Goal: Navigation & Orientation: Find specific page/section

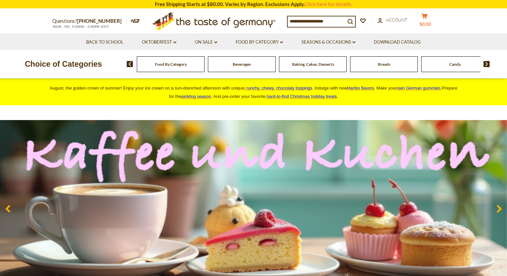
click at [428, 17] on button "cart $0.00" at bounding box center [425, 21] width 20 height 17
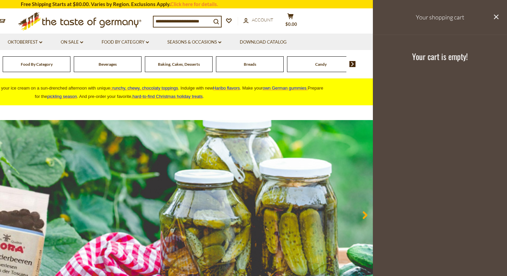
click at [494, 20] on button "close" at bounding box center [496, 17] width 5 height 8
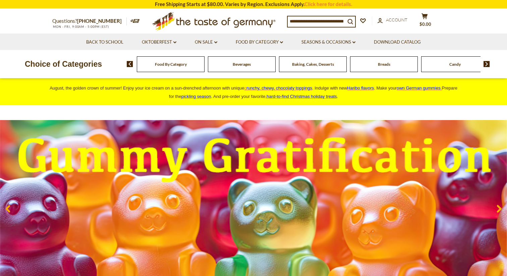
click at [167, 64] on span "Food By Category" at bounding box center [171, 64] width 32 height 5
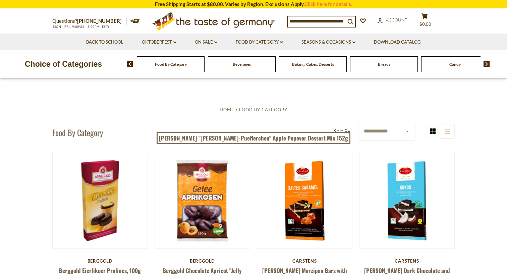
click at [235, 44] on li "Food By Category dropdown_arrow All Food By Category Taste of Germany Collectio…" at bounding box center [259, 42] width 65 height 16
click at [243, 42] on link "Food By Category dropdown_arrow" at bounding box center [259, 42] width 47 height 7
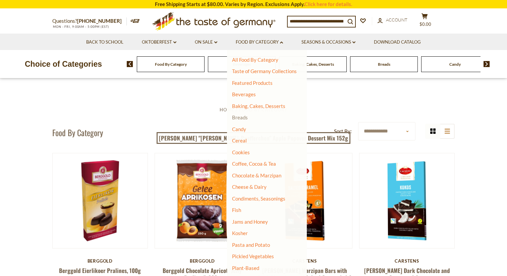
click at [239, 115] on link "Breads" at bounding box center [240, 117] width 16 height 6
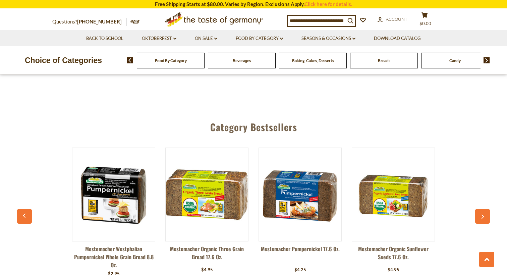
scroll to position [1705, 0]
click at [174, 40] on icon "dropdown_arrow" at bounding box center [174, 39] width 3 height 2
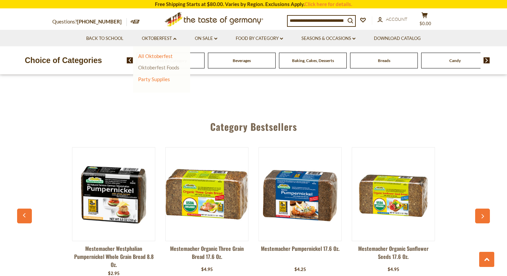
click at [159, 67] on link "Oktoberfest Foods" at bounding box center [158, 67] width 41 height 6
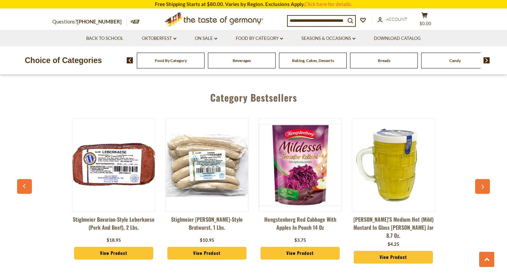
scroll to position [1258, 0]
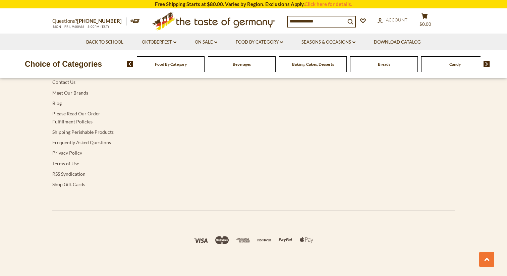
scroll to position [2145, 0]
